Goal: Transaction & Acquisition: Subscribe to service/newsletter

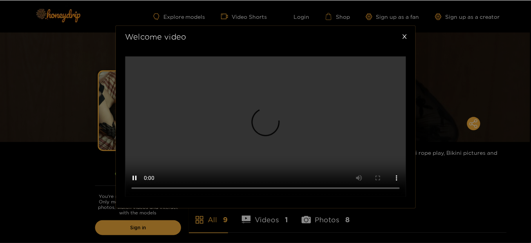
scroll to position [192, 0]
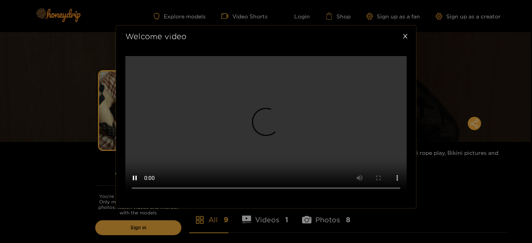
click at [417, 130] on div "Welcome video" at bounding box center [266, 121] width 532 height 243
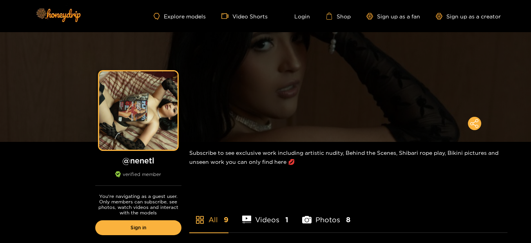
click at [170, 16] on div "Explore models Video Shorts Login Shop Sign up as a fan Sign up as a creator" at bounding box center [266, 16] width 470 height 32
click at [170, 20] on link "Explore models" at bounding box center [180, 16] width 52 height 7
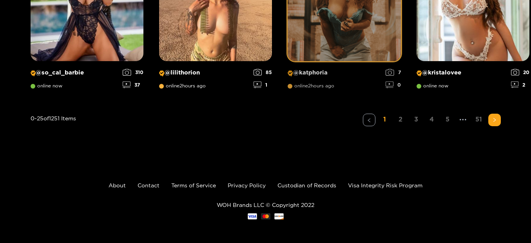
scroll to position [998, 0]
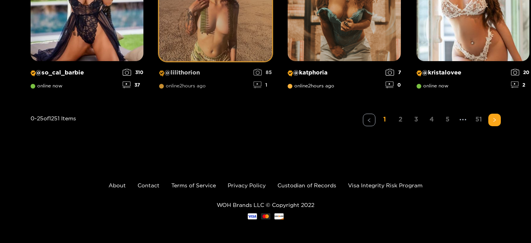
click at [179, 76] on p "@ lilithorion" at bounding box center [204, 72] width 90 height 7
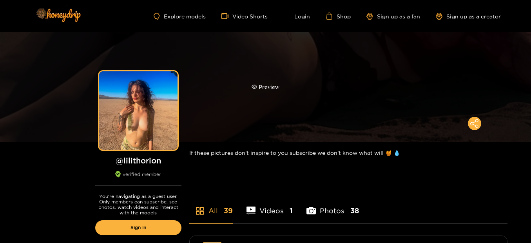
click at [260, 92] on div "Preview" at bounding box center [265, 87] width 28 height 9
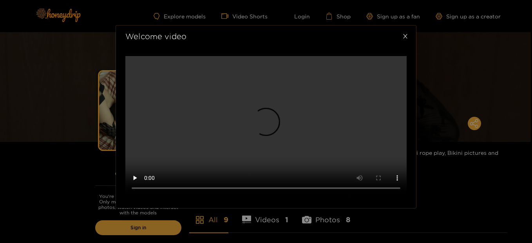
click at [407, 33] on icon "close" at bounding box center [405, 36] width 6 height 6
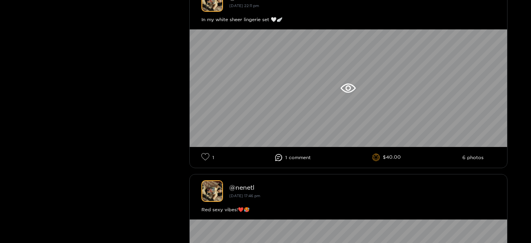
scroll to position [274, 0]
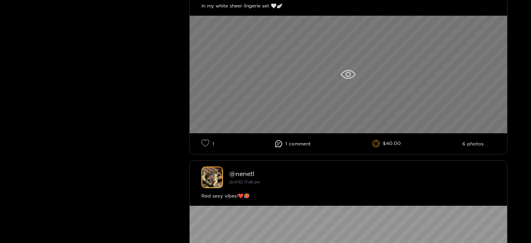
click at [340, 79] on icon at bounding box center [347, 74] width 15 height 9
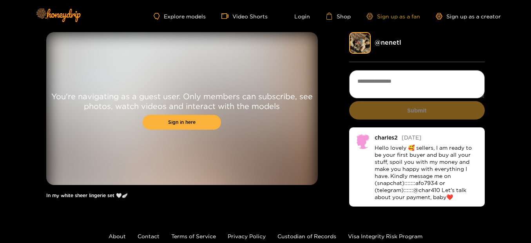
click at [383, 20] on link "Sign up as a fan" at bounding box center [393, 16] width 54 height 7
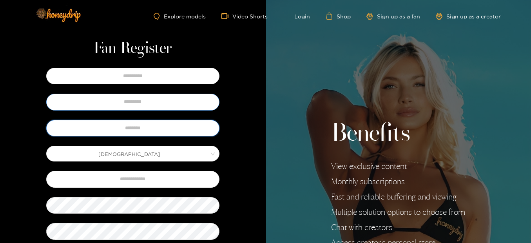
type input "**********"
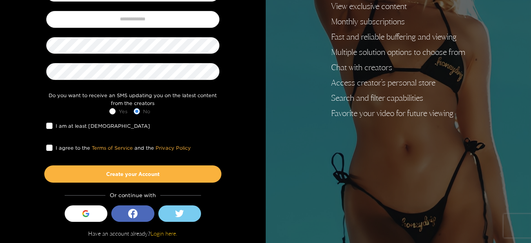
scroll to position [185, 0]
click at [53, 122] on span "I am at least 18 years old" at bounding box center [102, 126] width 101 height 8
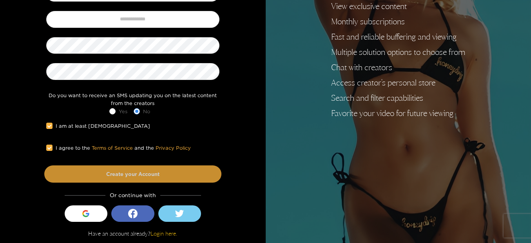
click at [157, 166] on button "Create your Account" at bounding box center [132, 173] width 177 height 17
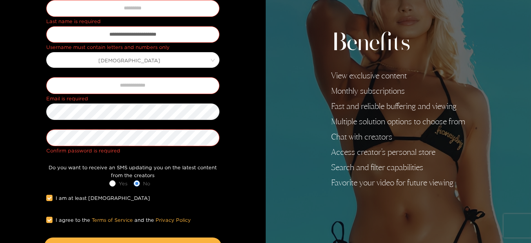
scroll to position [107, 0]
